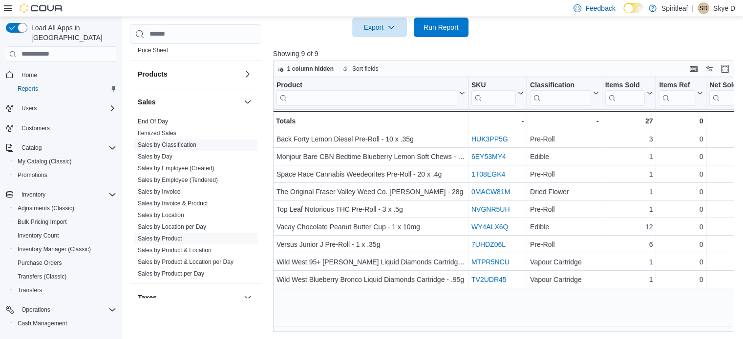
scroll to position [643, 0]
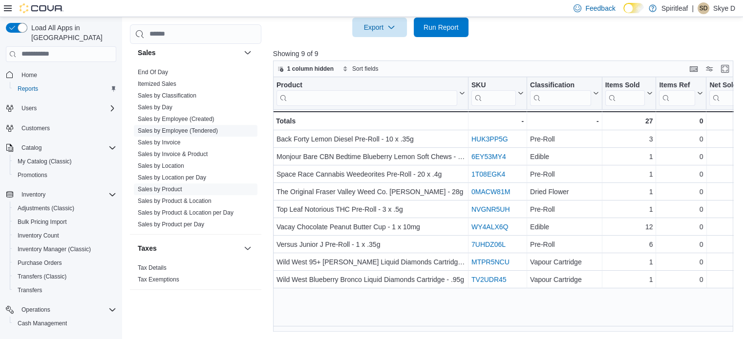
click at [170, 130] on link "Sales by Employee (Tendered)" at bounding box center [178, 130] width 80 height 7
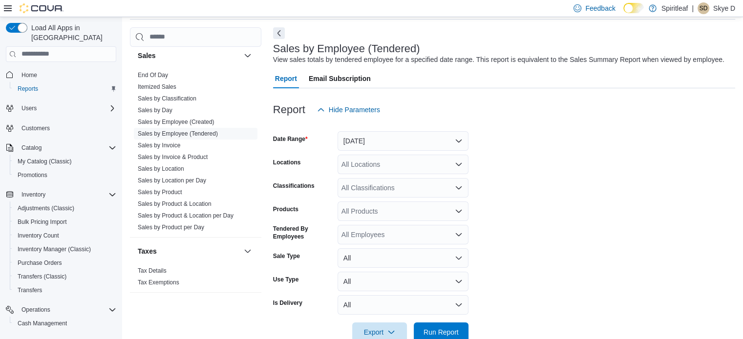
scroll to position [59, 0]
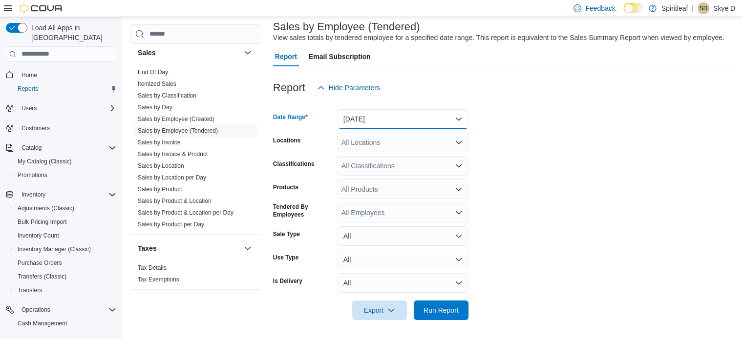
click at [375, 120] on button "[DATE]" at bounding box center [402, 119] width 131 height 20
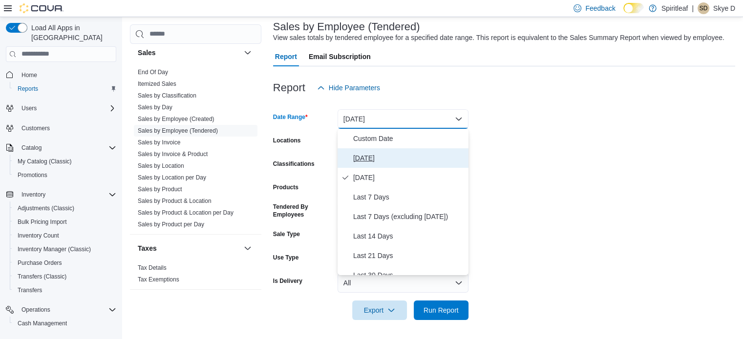
click at [361, 160] on span "[DATE]" at bounding box center [408, 158] width 111 height 12
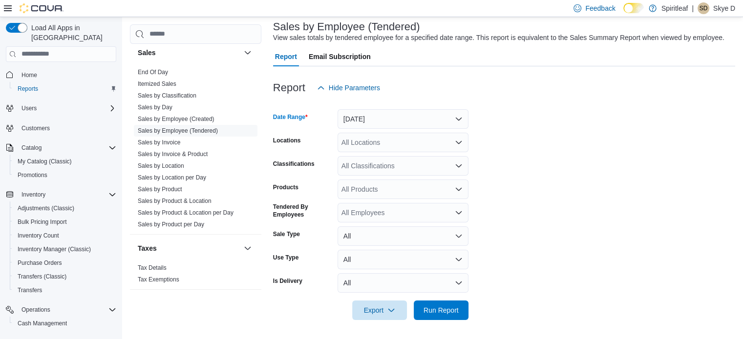
click at [370, 145] on div "All Locations" at bounding box center [402, 143] width 131 height 20
type input "***"
click at [392, 157] on span "267 - [GEOGRAPHIC_DATA]" at bounding box center [417, 159] width 89 height 10
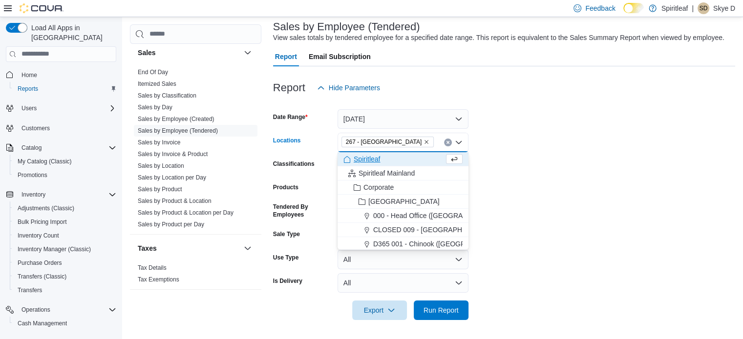
click at [570, 156] on form "Date Range [DATE] Locations 267 - [GEOGRAPHIC_DATA] Combo box. Selected. 267 - …" at bounding box center [504, 209] width 462 height 223
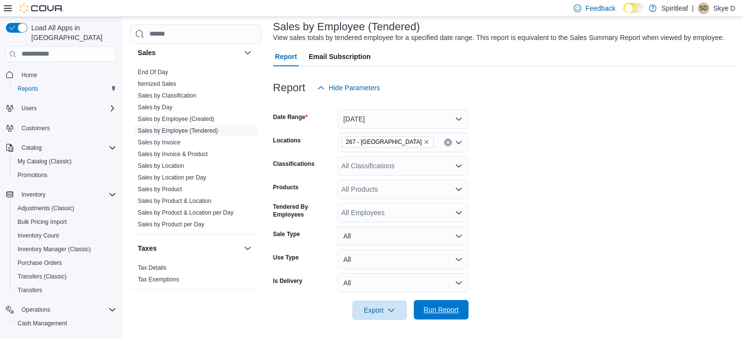
click at [451, 305] on span "Run Report" at bounding box center [440, 310] width 35 height 10
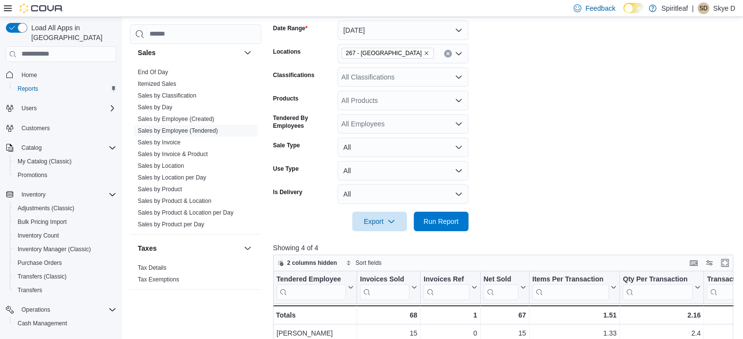
scroll to position [147, 0]
click at [170, 188] on link "Sales by Product" at bounding box center [160, 189] width 44 height 7
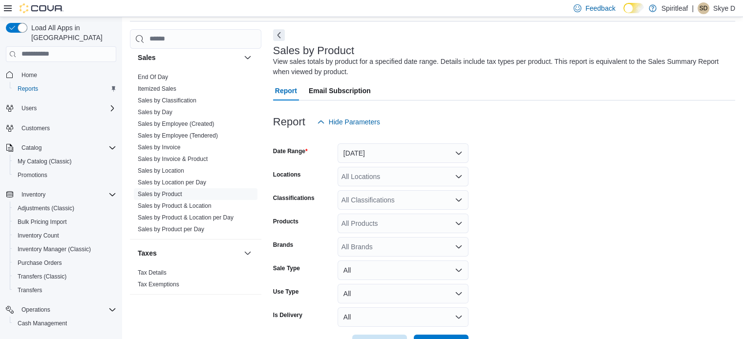
scroll to position [33, 0]
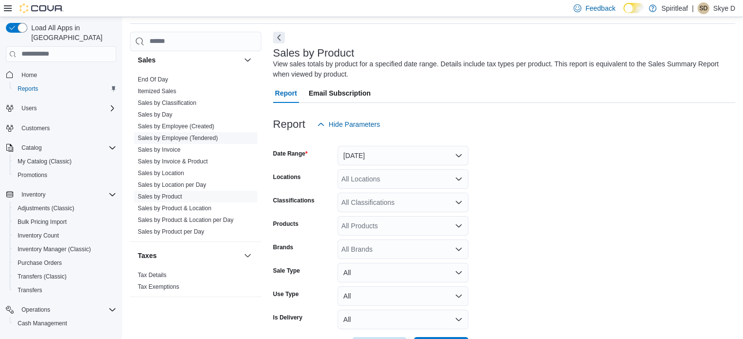
click at [184, 135] on link "Sales by Employee (Tendered)" at bounding box center [178, 138] width 80 height 7
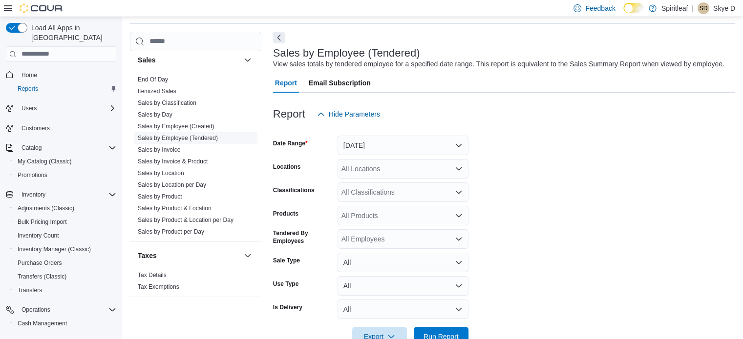
scroll to position [22, 0]
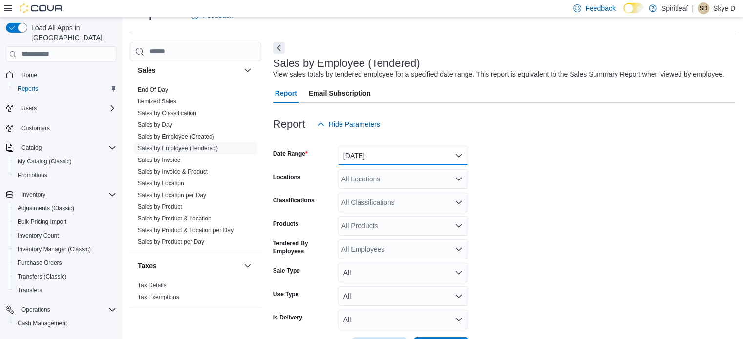
click at [455, 153] on button "[DATE]" at bounding box center [402, 156] width 131 height 20
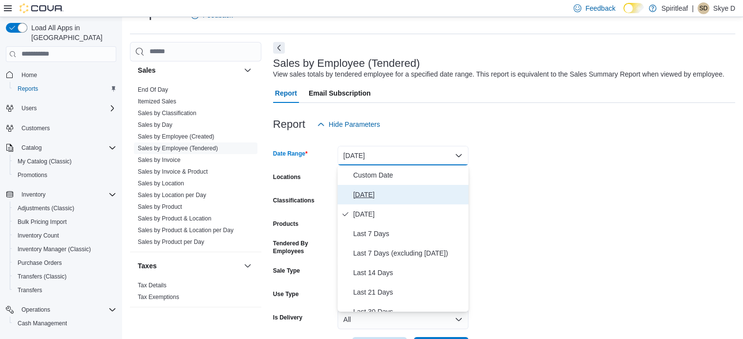
click at [365, 196] on span "[DATE]" at bounding box center [408, 195] width 111 height 12
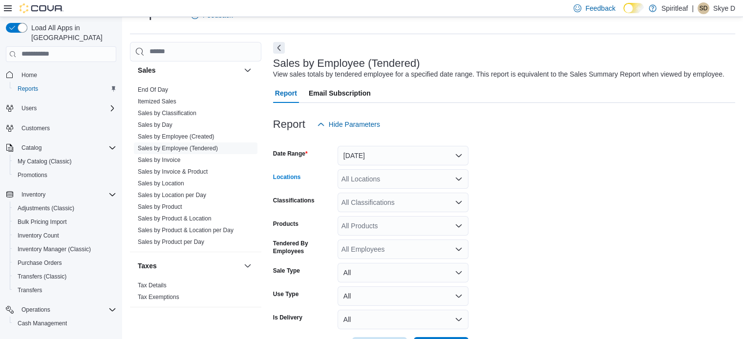
click at [376, 180] on div "All Locations" at bounding box center [402, 179] width 131 height 20
type input "***"
click at [391, 194] on span "267 - [GEOGRAPHIC_DATA]" at bounding box center [417, 196] width 89 height 10
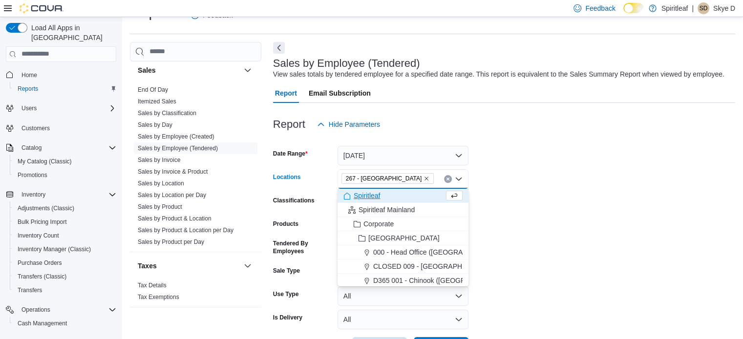
click at [639, 192] on form "Date Range [DATE] Locations 267 - [GEOGRAPHIC_DATA] Combo box. Selected. 267 - …" at bounding box center [504, 245] width 462 height 223
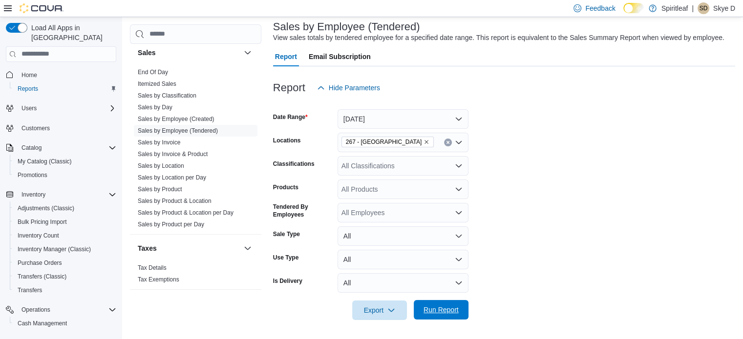
click at [442, 314] on span "Run Report" at bounding box center [440, 310] width 43 height 20
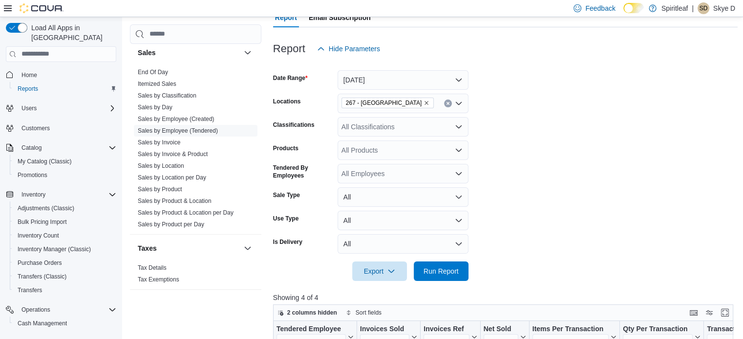
scroll to position [49, 0]
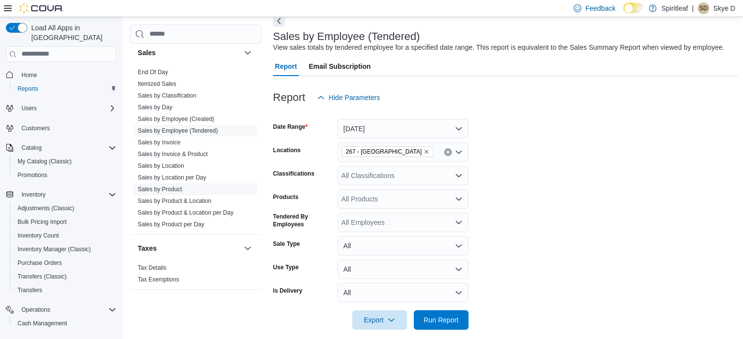
click at [165, 186] on link "Sales by Product" at bounding box center [160, 189] width 44 height 7
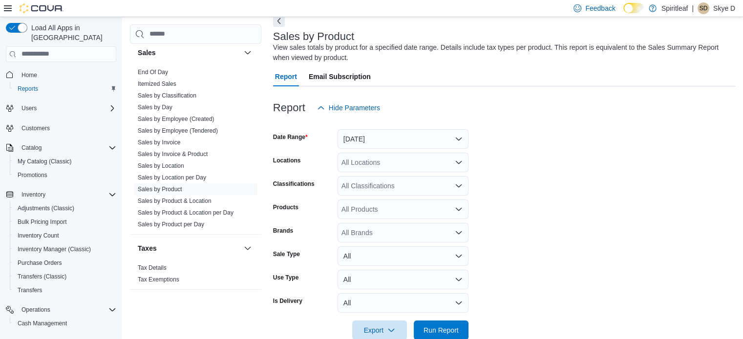
scroll to position [33, 0]
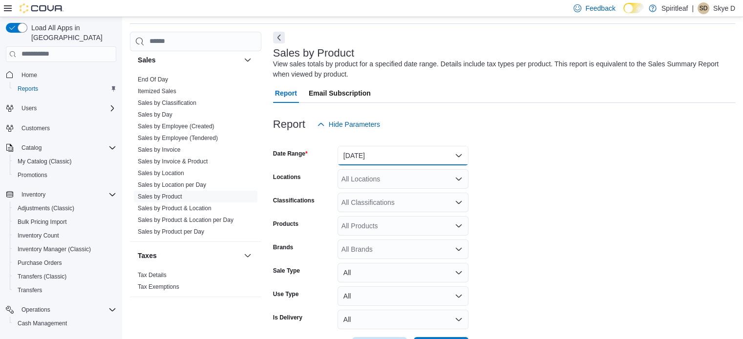
click at [451, 157] on button "[DATE]" at bounding box center [402, 156] width 131 height 20
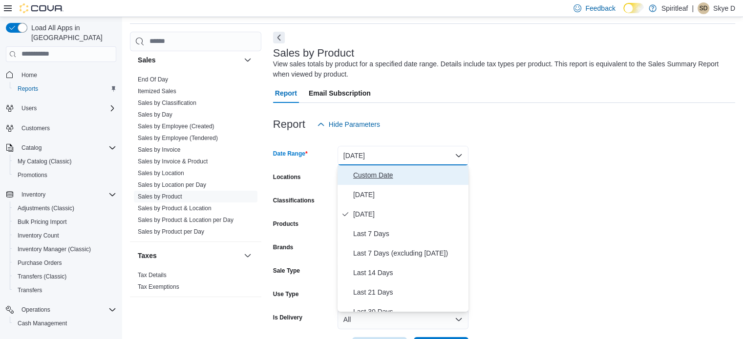
click at [375, 178] on span "Custom Date" at bounding box center [408, 175] width 111 height 12
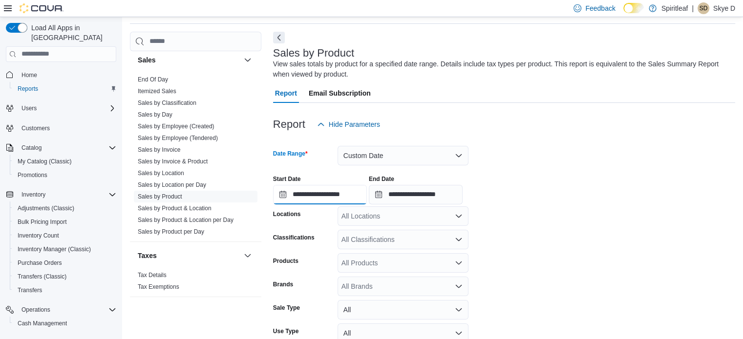
click at [354, 195] on input "**********" at bounding box center [320, 195] width 94 height 20
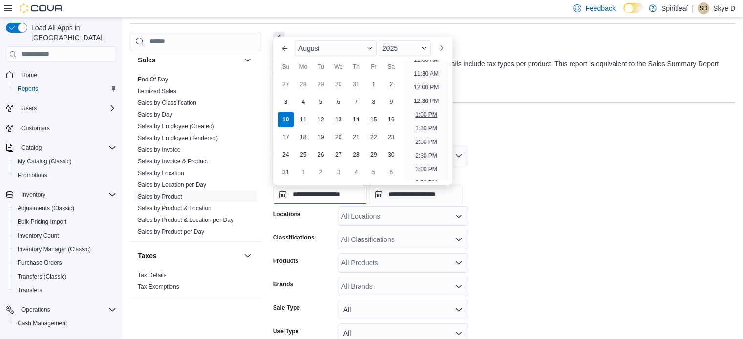
scroll to position [323, 0]
click at [423, 155] on li "3:00 PM" at bounding box center [426, 155] width 30 height 12
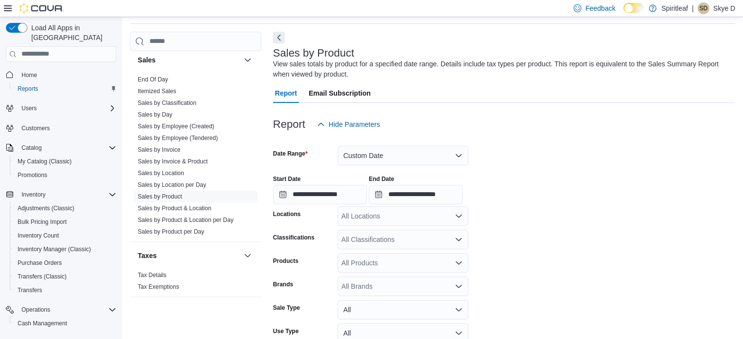
type input "**********"
click at [548, 172] on div "**********" at bounding box center [504, 185] width 462 height 37
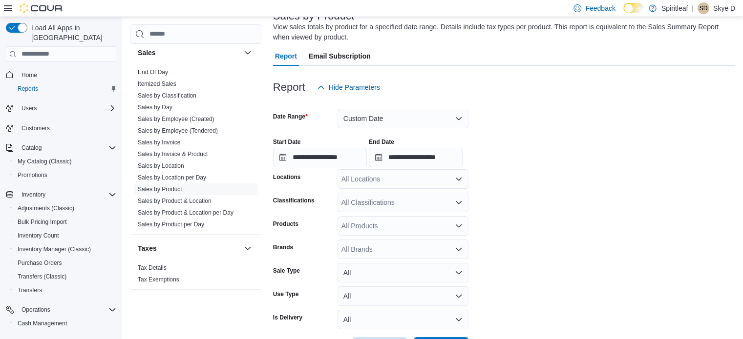
scroll to position [106, 0]
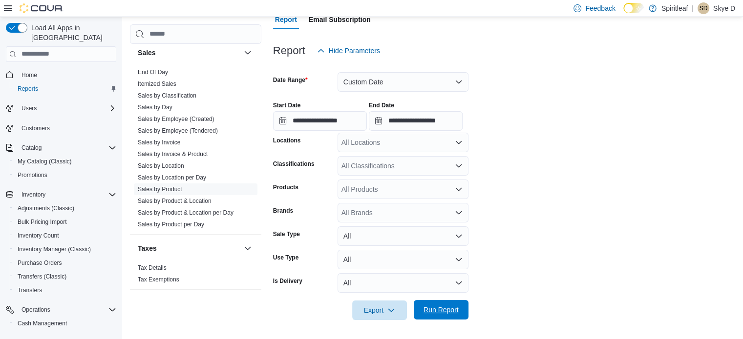
click at [457, 306] on span "Run Report" at bounding box center [440, 310] width 35 height 10
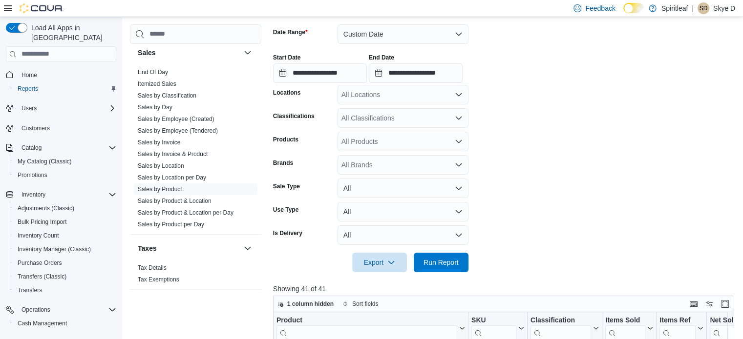
scroll to position [58, 0]
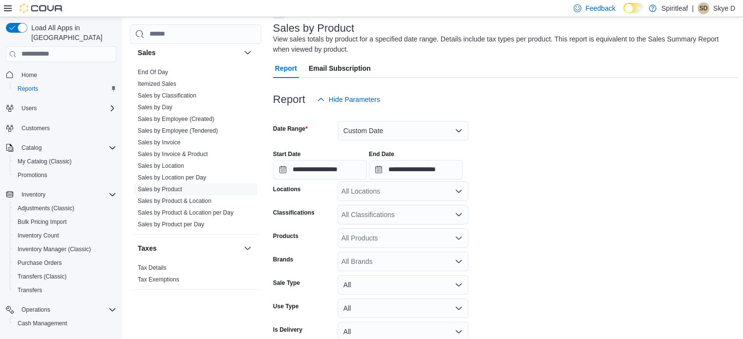
click at [384, 193] on div "All Locations" at bounding box center [402, 192] width 131 height 20
type input "***"
click at [405, 205] on span "267 - [GEOGRAPHIC_DATA]" at bounding box center [417, 208] width 89 height 10
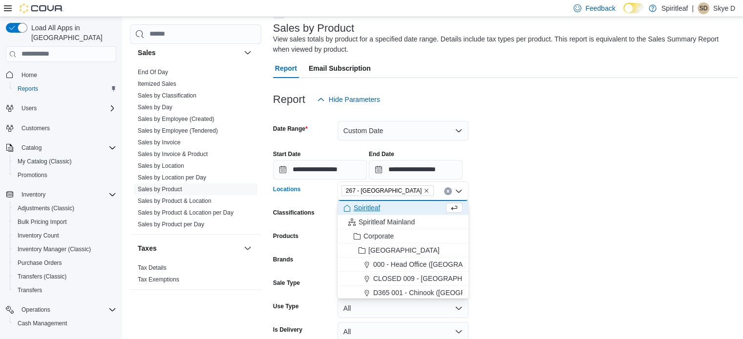
click at [618, 160] on div "**********" at bounding box center [505, 161] width 465 height 37
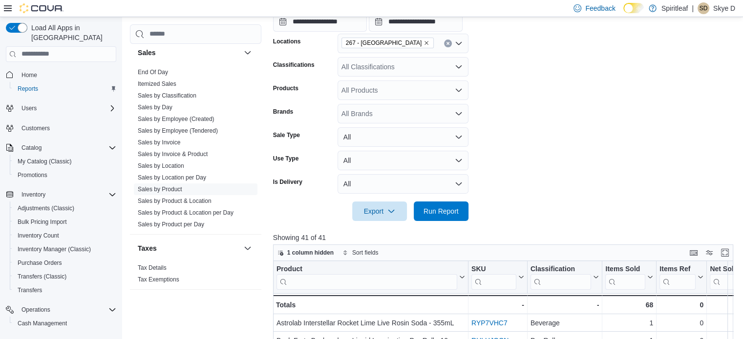
scroll to position [253, 0]
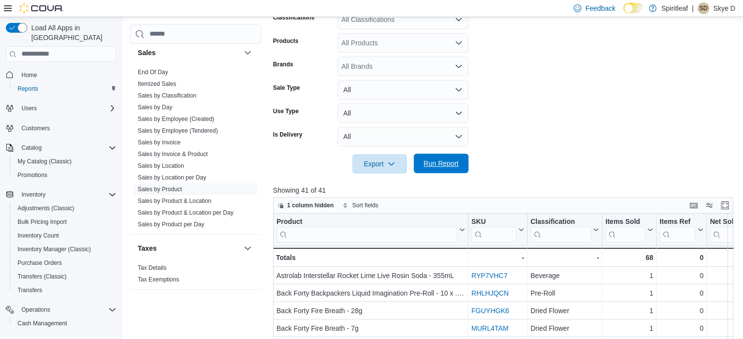
click at [444, 163] on span "Run Report" at bounding box center [440, 164] width 35 height 10
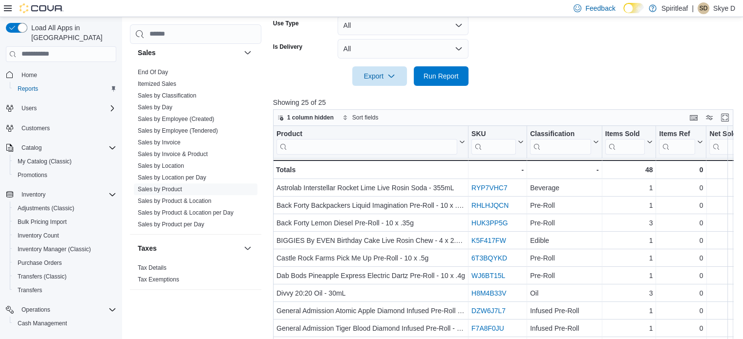
scroll to position [49, 0]
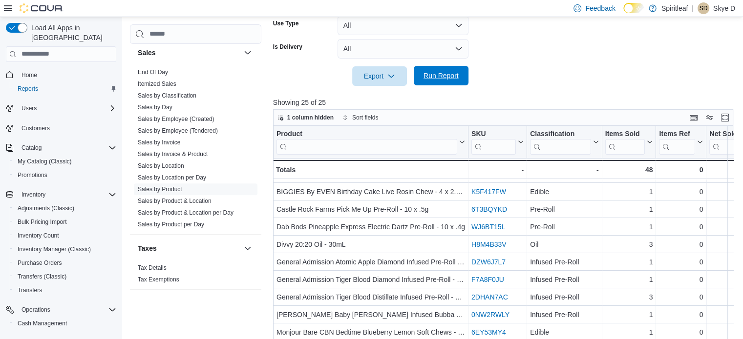
click at [451, 76] on span "Run Report" at bounding box center [440, 76] width 35 height 10
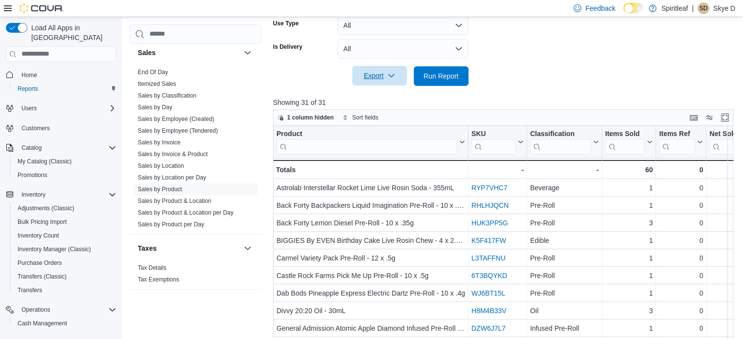
click at [384, 73] on span "Export" at bounding box center [379, 76] width 43 height 20
click at [380, 95] on span "Export to Excel" at bounding box center [381, 96] width 44 height 8
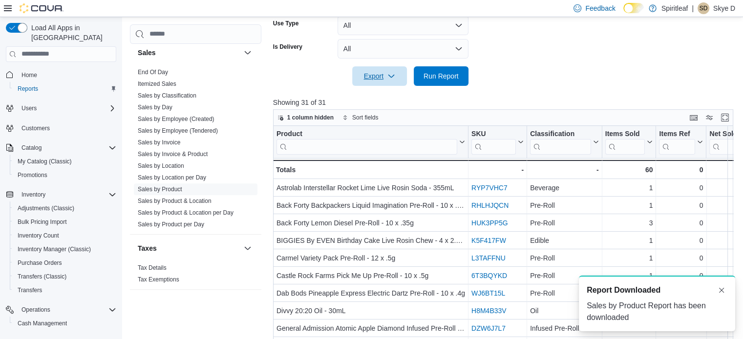
scroll to position [0, 0]
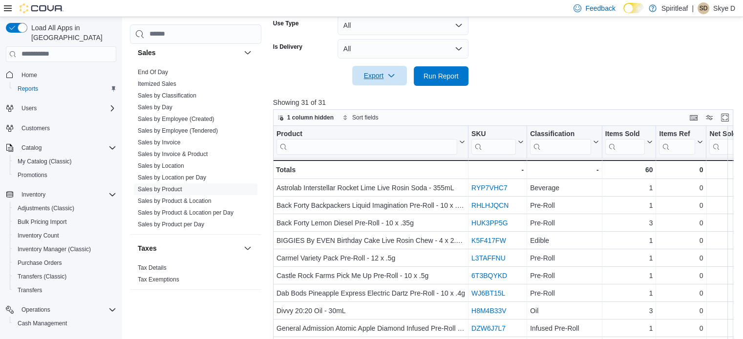
click at [383, 76] on span "Export" at bounding box center [379, 76] width 43 height 20
click at [397, 100] on button "Export to Excel" at bounding box center [381, 96] width 56 height 20
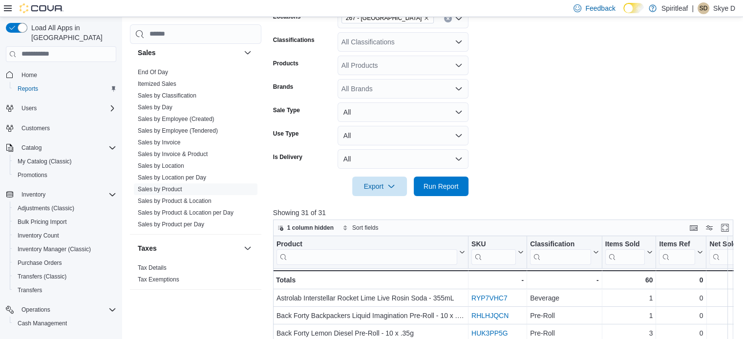
scroll to position [292, 0]
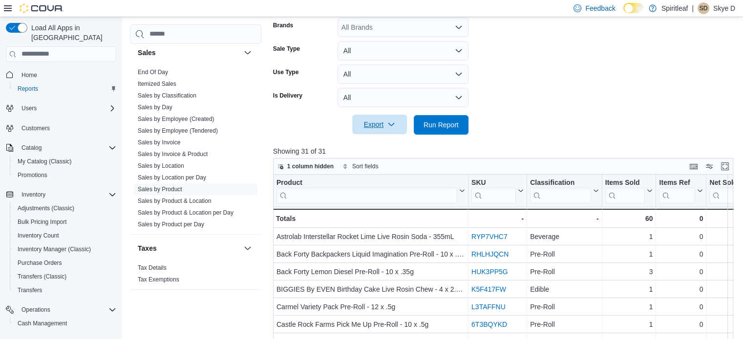
click at [382, 123] on span "Export" at bounding box center [379, 125] width 43 height 20
click at [523, 111] on div at bounding box center [505, 111] width 465 height 8
click at [431, 129] on span "Run Report" at bounding box center [440, 125] width 43 height 20
click at [381, 126] on span "Export" at bounding box center [379, 125] width 43 height 20
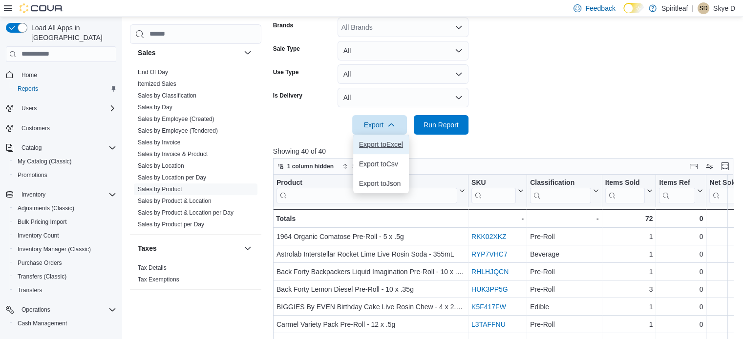
click at [380, 146] on span "Export to Excel" at bounding box center [381, 145] width 44 height 8
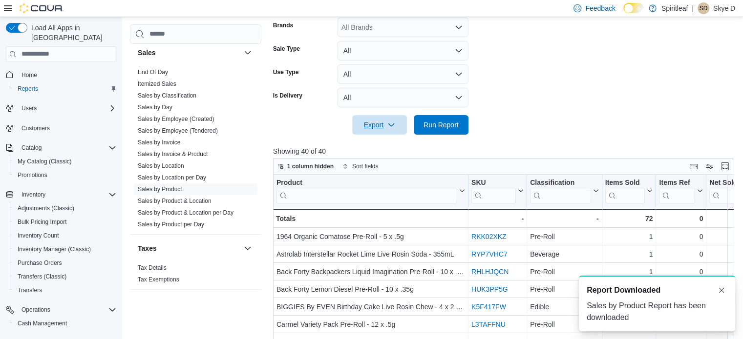
scroll to position [0, 0]
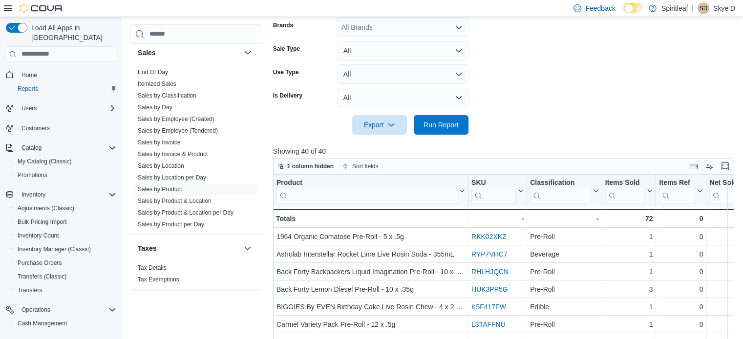
click at [562, 101] on form "**********" at bounding box center [505, 5] width 465 height 260
